Goal: Find specific page/section: Find specific page/section

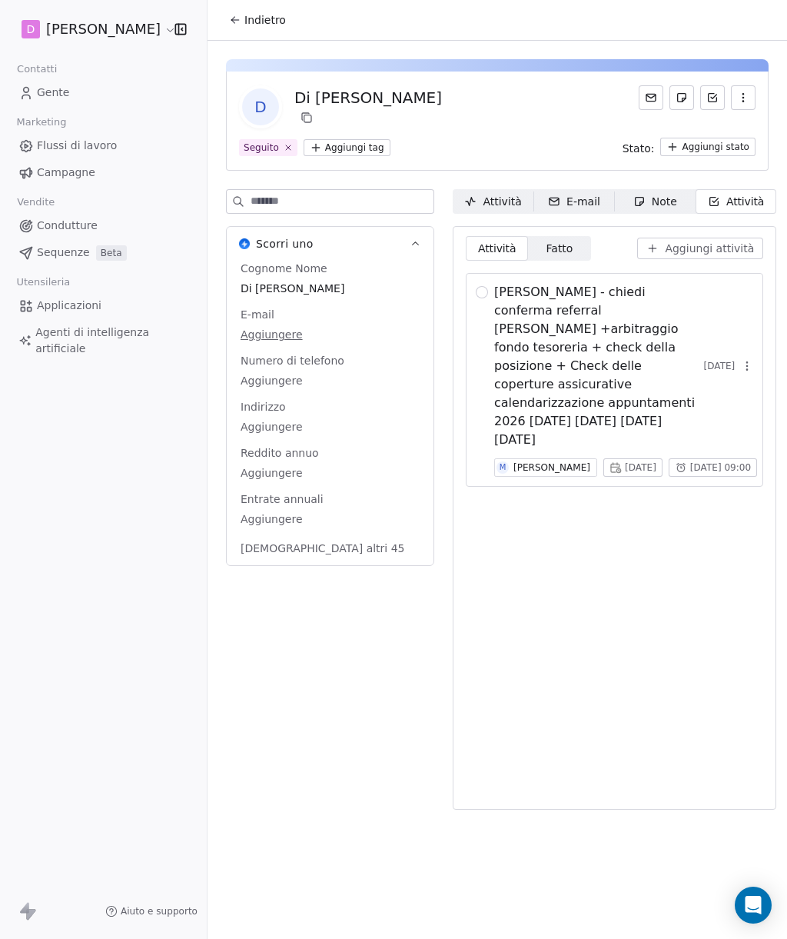
click at [246, 21] on span "Indietro" at bounding box center [265, 19] width 42 height 15
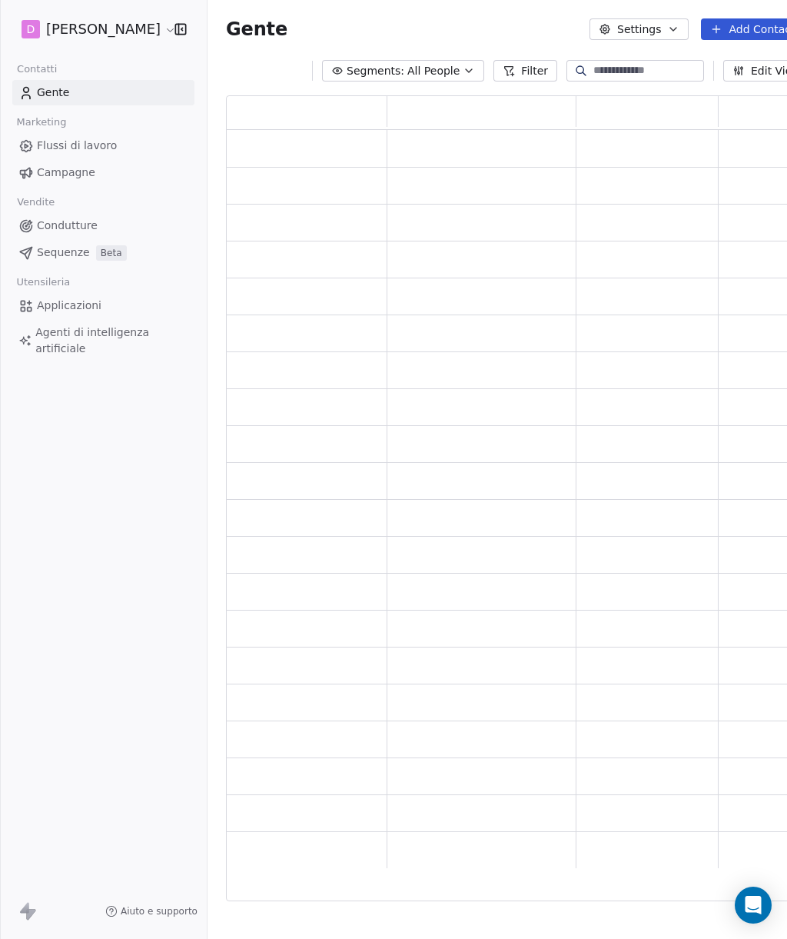
scroll to position [1, 1]
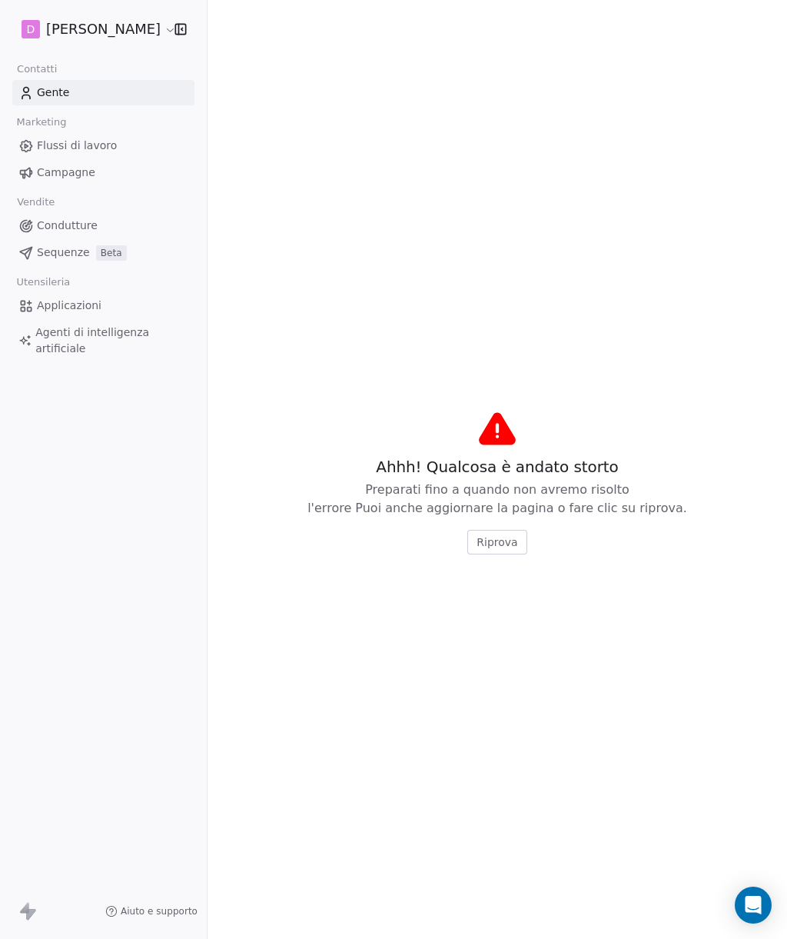
click at [490, 547] on span "Riprova" at bounding box center [497, 541] width 41 height 15
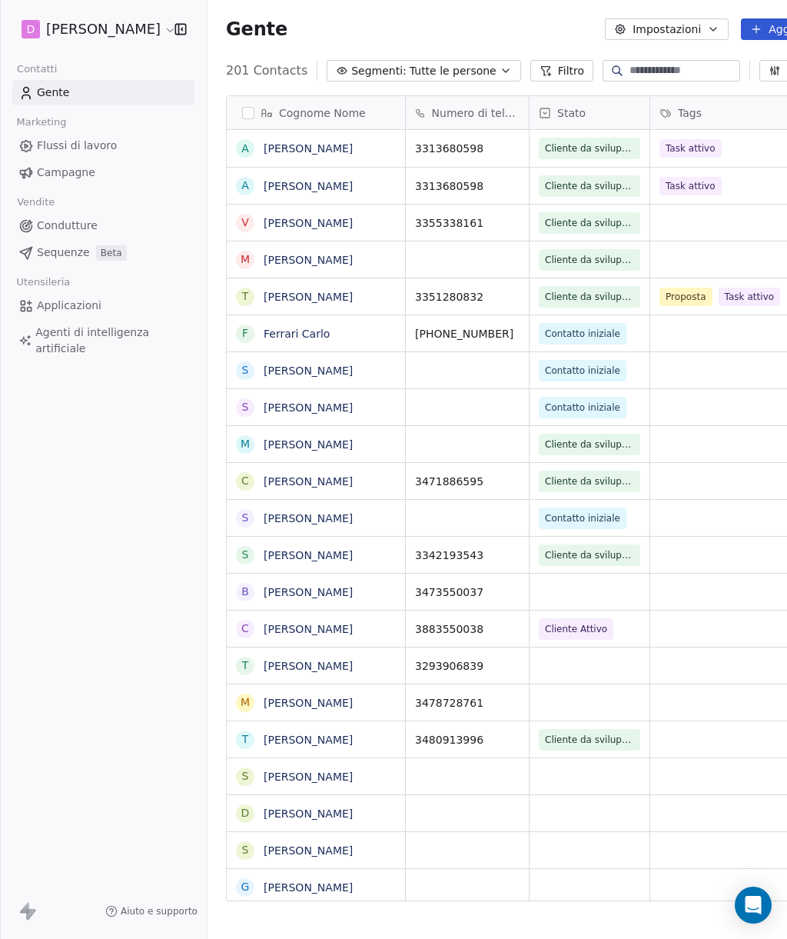
scroll to position [843, 684]
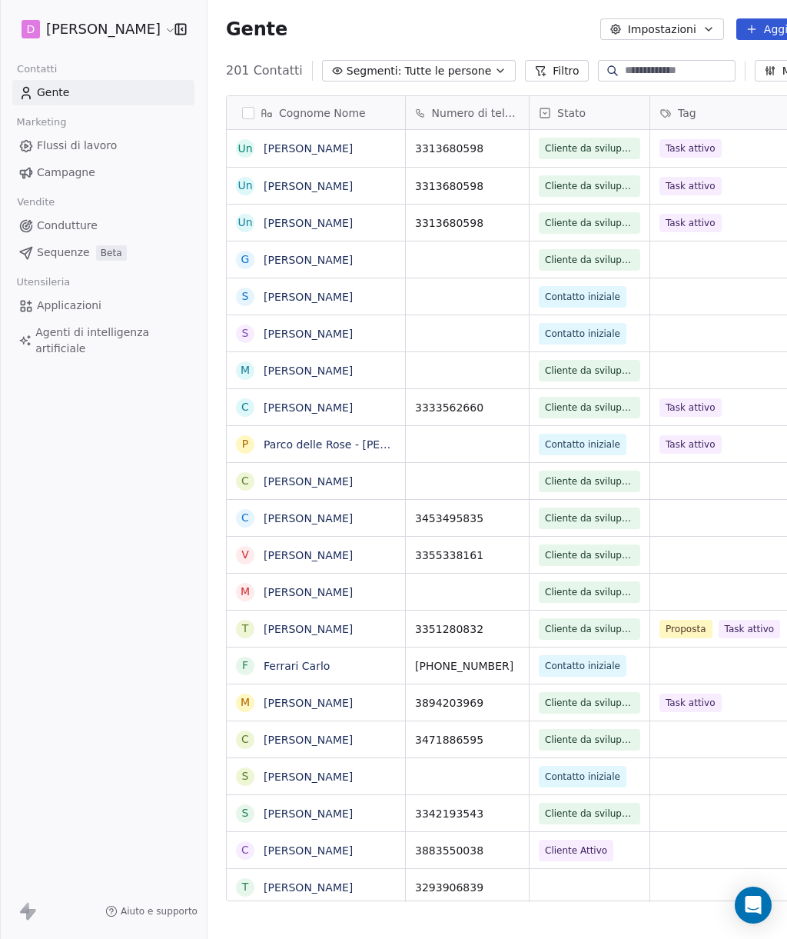
click at [185, 35] on icon "button" at bounding box center [180, 29] width 15 height 15
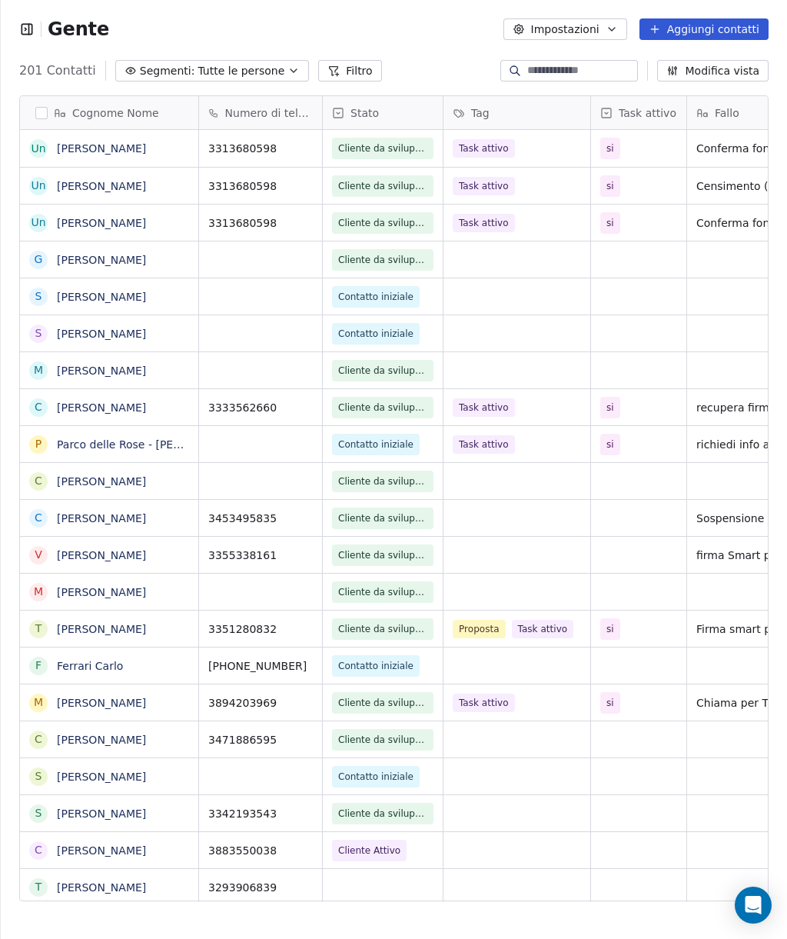
click at [587, 72] on input at bounding box center [581, 70] width 108 height 15
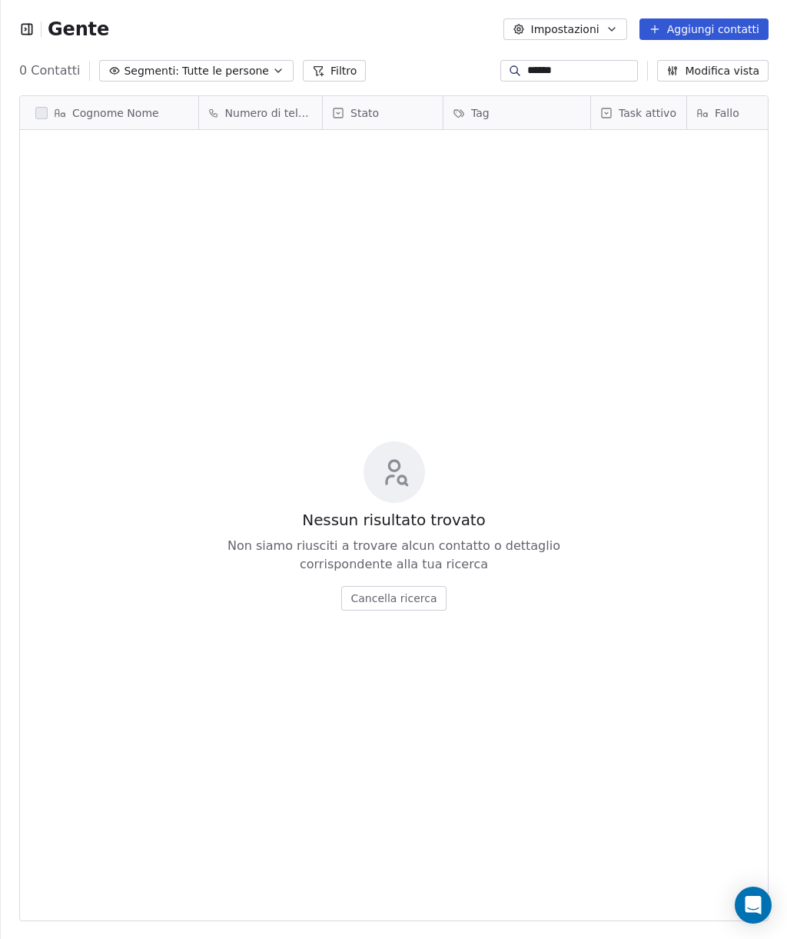
type input "*******"
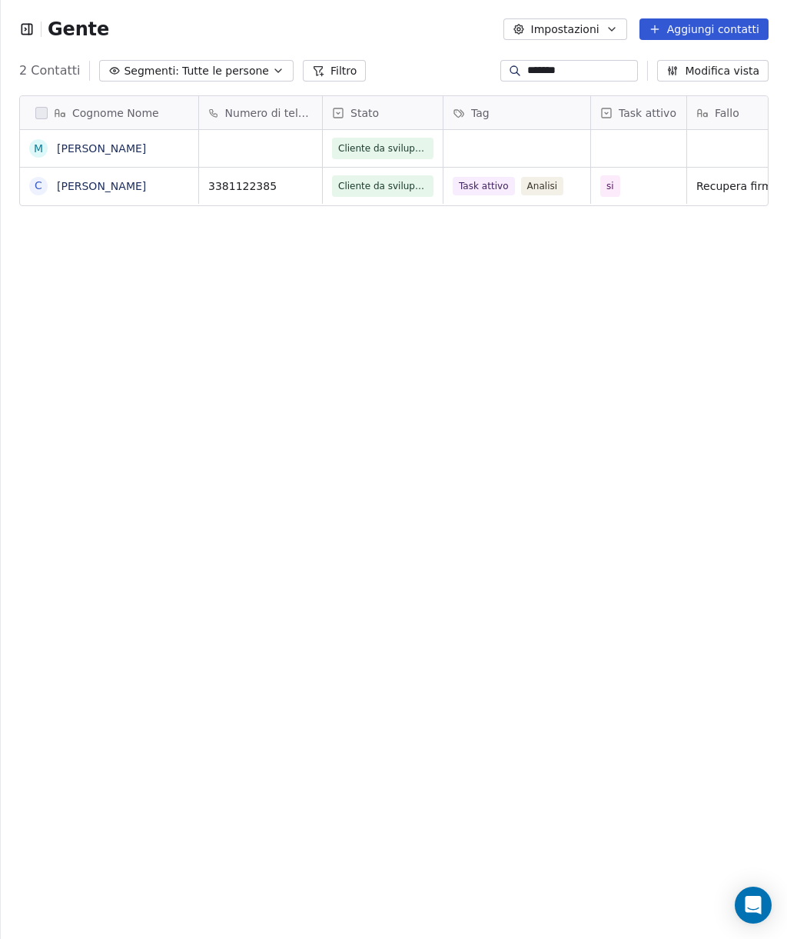
click at [108, 154] on link "[PERSON_NAME]" at bounding box center [101, 148] width 89 height 12
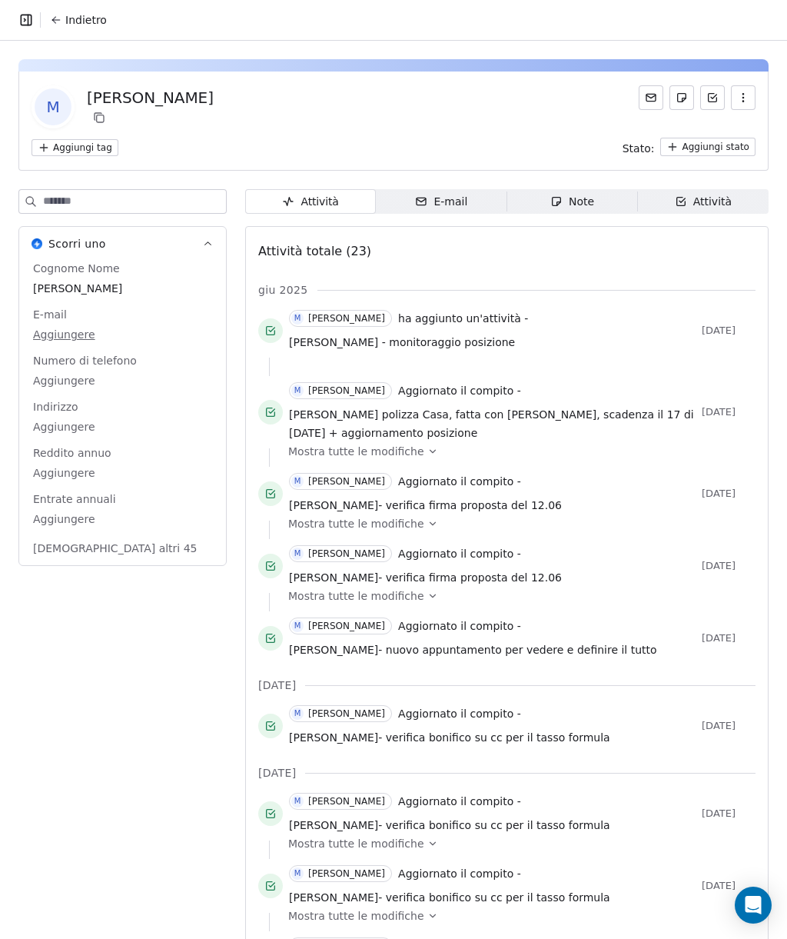
click at [710, 203] on font "Attività" at bounding box center [712, 202] width 38 height 16
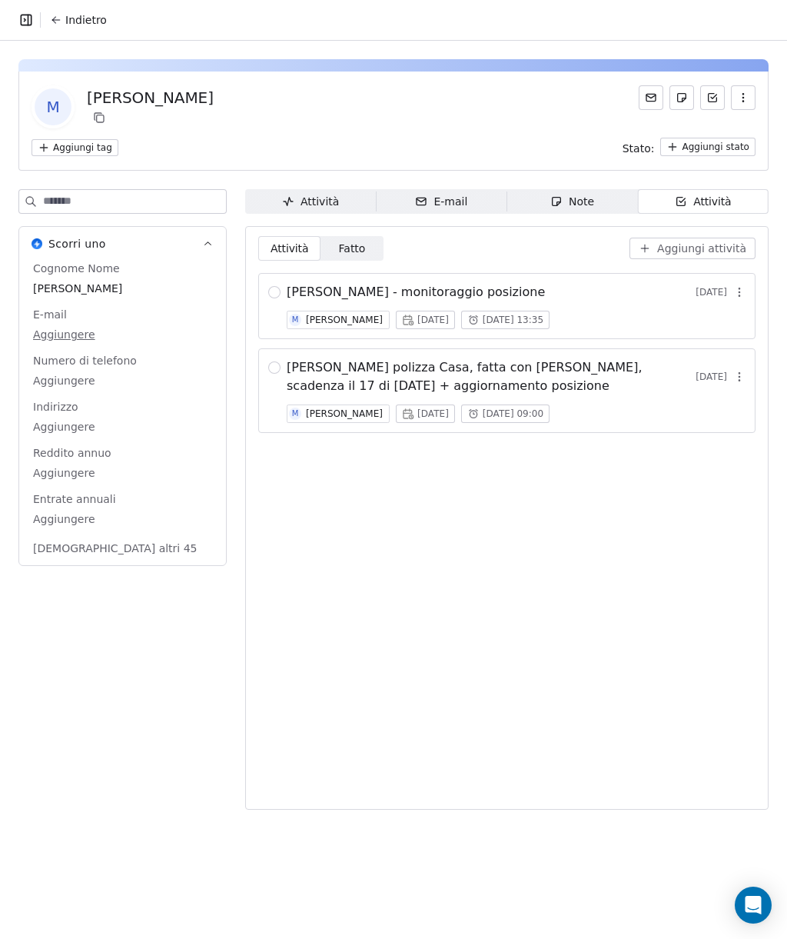
click at [571, 201] on font "Note" at bounding box center [581, 202] width 25 height 16
